Goal: Check status: Check status

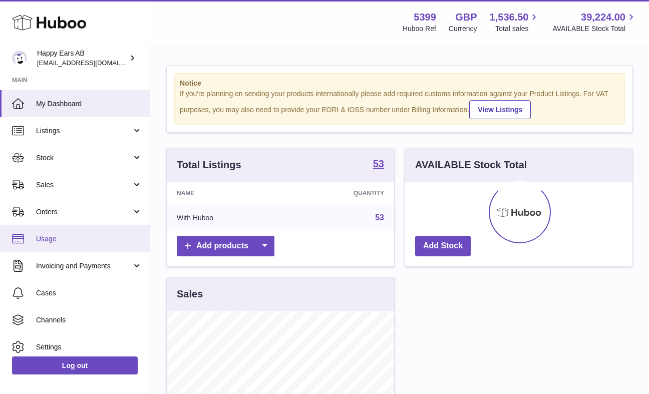
scroll to position [156, 227]
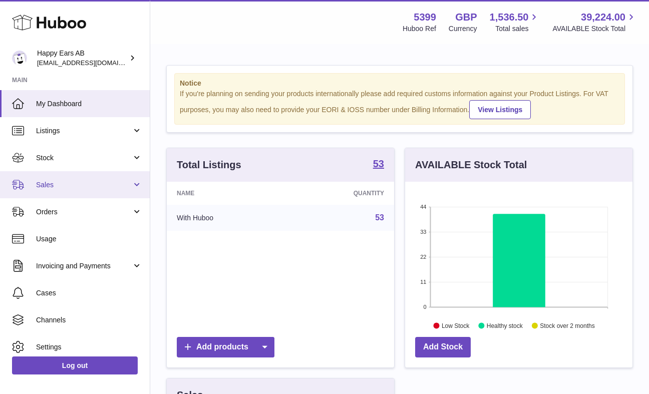
click at [90, 181] on span "Sales" at bounding box center [84, 185] width 96 height 10
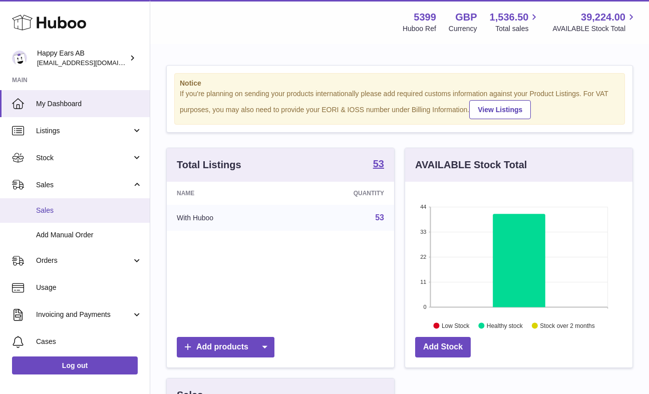
click at [89, 209] on span "Sales" at bounding box center [89, 211] width 106 height 10
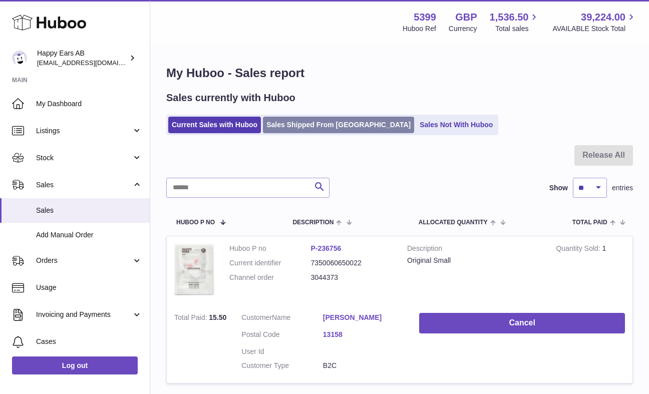
click at [292, 124] on link "Sales Shipped From [GEOGRAPHIC_DATA]" at bounding box center [338, 125] width 151 height 17
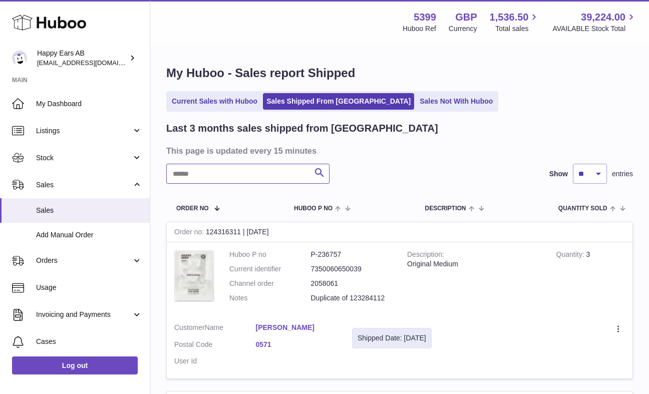
click at [261, 180] on input "text" at bounding box center [247, 174] width 163 height 20
type input "*****"
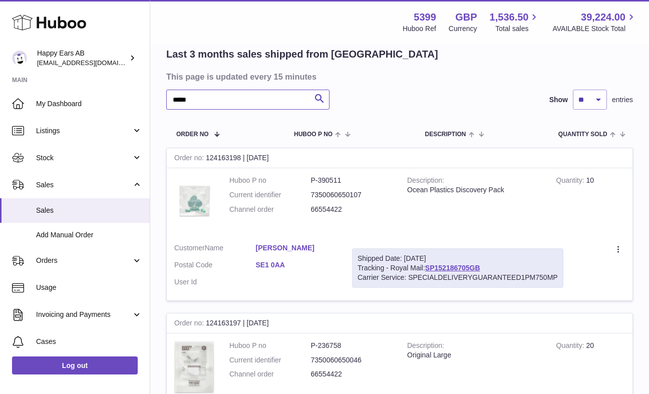
scroll to position [81, 0]
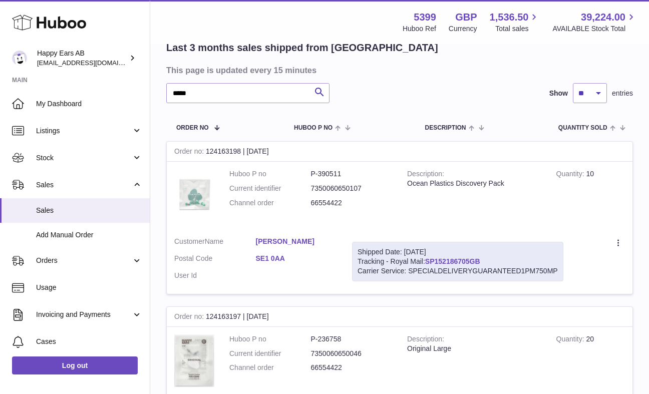
click at [467, 258] on link "SP152186705GB" at bounding box center [452, 261] width 55 height 8
